Goal: Task Accomplishment & Management: Manage account settings

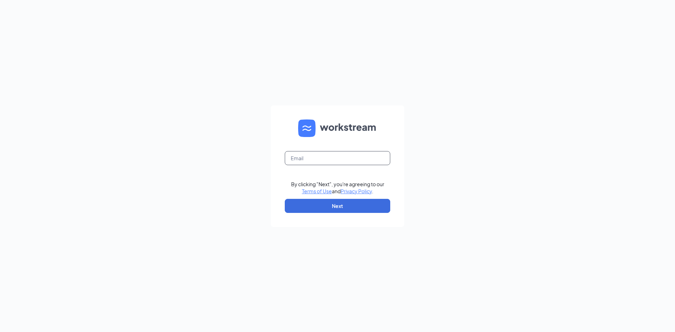
click at [321, 162] on input "text" at bounding box center [337, 158] width 105 height 14
type input "[PERSON_NAME][EMAIL_ADDRESS][PERSON_NAME][DOMAIN_NAME]"
click at [346, 201] on button "Next" at bounding box center [337, 206] width 105 height 14
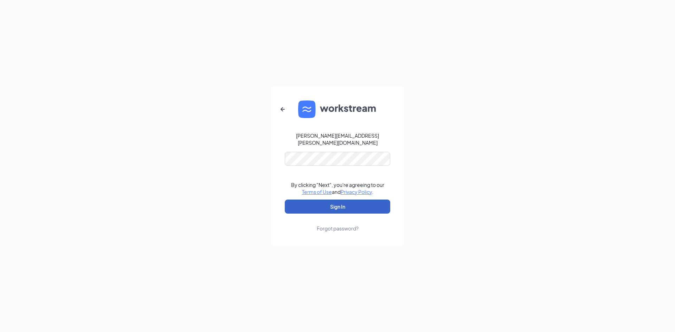
click at [356, 200] on button "Sign In" at bounding box center [337, 207] width 105 height 14
click at [334, 206] on button "Sign In" at bounding box center [337, 207] width 105 height 14
click at [263, 170] on div "[PERSON_NAME][EMAIL_ADDRESS][PERSON_NAME][DOMAIN_NAME] Credential mismatches. B…" at bounding box center [337, 166] width 675 height 332
click at [308, 195] on form "[PERSON_NAME][EMAIL_ADDRESS][PERSON_NAME][DOMAIN_NAME] By clicking "Next", you'…" at bounding box center [338, 166] width 134 height 160
click at [313, 201] on button "Sign In" at bounding box center [337, 207] width 105 height 14
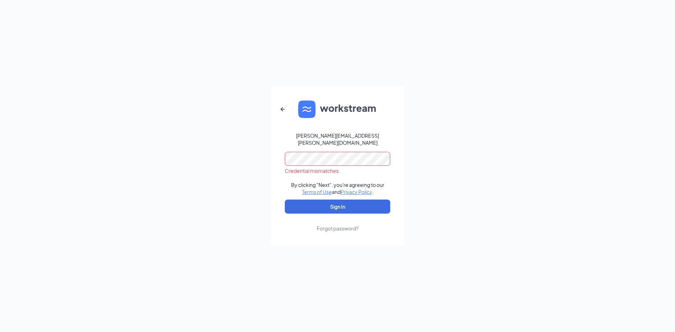
click at [283, 159] on form "[PERSON_NAME][EMAIL_ADDRESS][PERSON_NAME][DOMAIN_NAME] Credential mismatches. B…" at bounding box center [338, 166] width 134 height 160
click at [306, 200] on button "Sign In" at bounding box center [337, 207] width 105 height 14
click at [318, 200] on button "Sign In" at bounding box center [337, 207] width 105 height 14
click at [342, 226] on div "Forgot password?" at bounding box center [338, 228] width 42 height 7
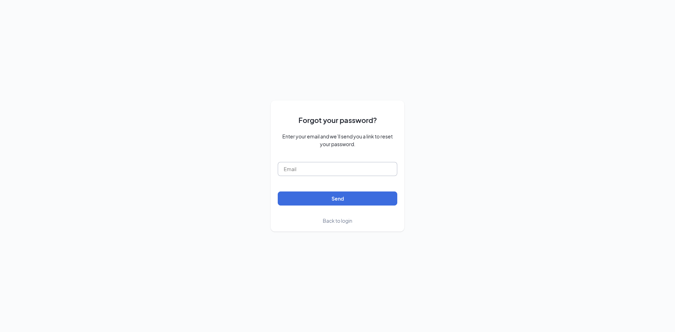
click at [317, 168] on input "text" at bounding box center [337, 169] width 119 height 14
type input "[PERSON_NAME][EMAIL_ADDRESS][PERSON_NAME][DOMAIN_NAME]"
click at [346, 192] on button "Send" at bounding box center [337, 199] width 119 height 14
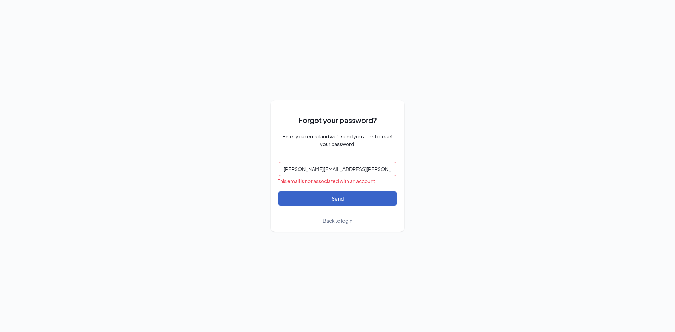
click at [351, 198] on button "Send" at bounding box center [337, 199] width 119 height 14
click at [337, 220] on span "Back to login" at bounding box center [338, 221] width 30 height 6
